Goal: Navigation & Orientation: Go to known website

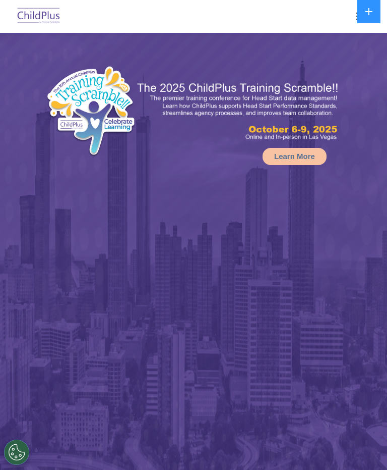
select select "MEDIUM"
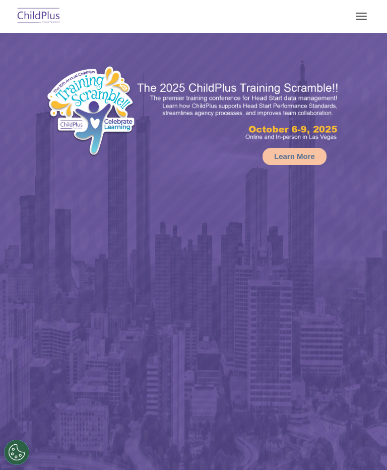
select select "MEDIUM"
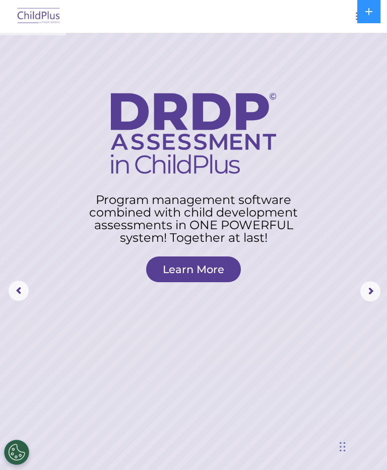
click at [355, 18] on button "button" at bounding box center [361, 16] width 21 height 16
